Goal: Find specific page/section: Find specific page/section

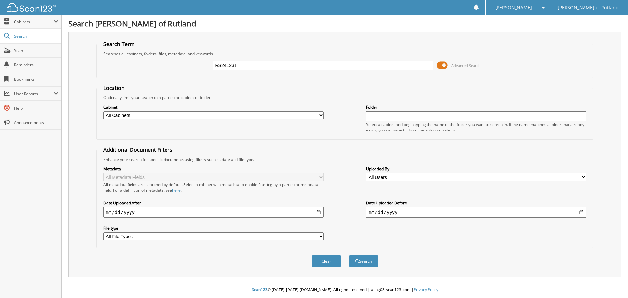
type input "RS241231"
click at [349, 255] on button "Search" at bounding box center [363, 261] width 29 height 12
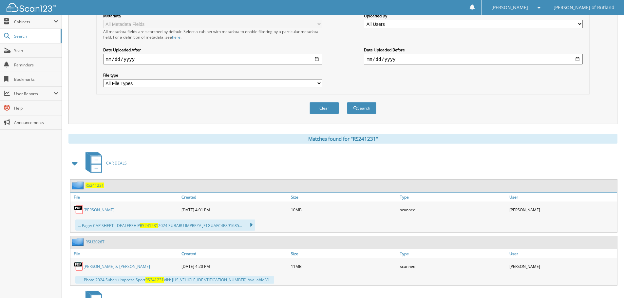
scroll to position [164, 0]
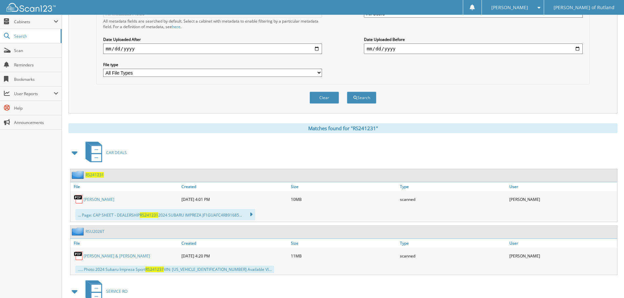
click at [97, 199] on link "Charlee Davis" at bounding box center [98, 200] width 31 height 6
